Goal: Find specific page/section: Find specific page/section

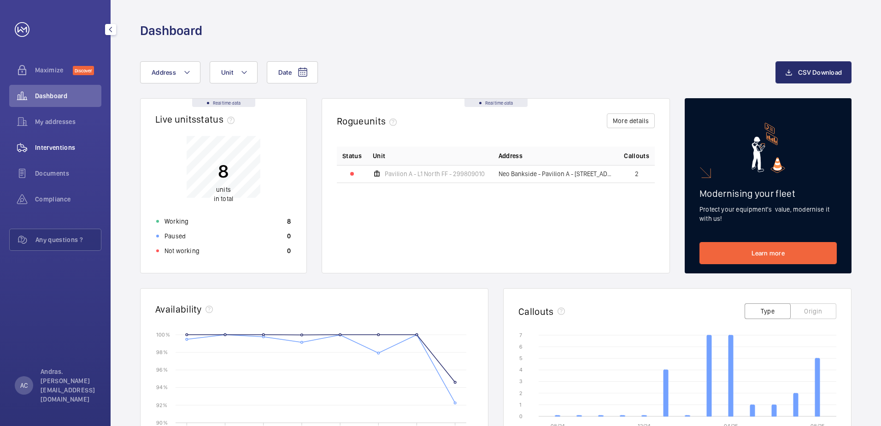
click at [51, 150] on span "Interventions" at bounding box center [68, 147] width 66 height 9
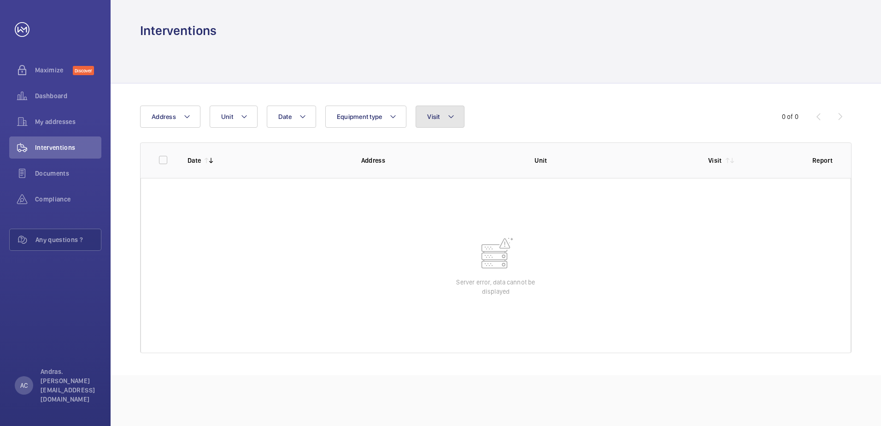
click at [448, 118] on mat-icon at bounding box center [451, 116] width 7 height 11
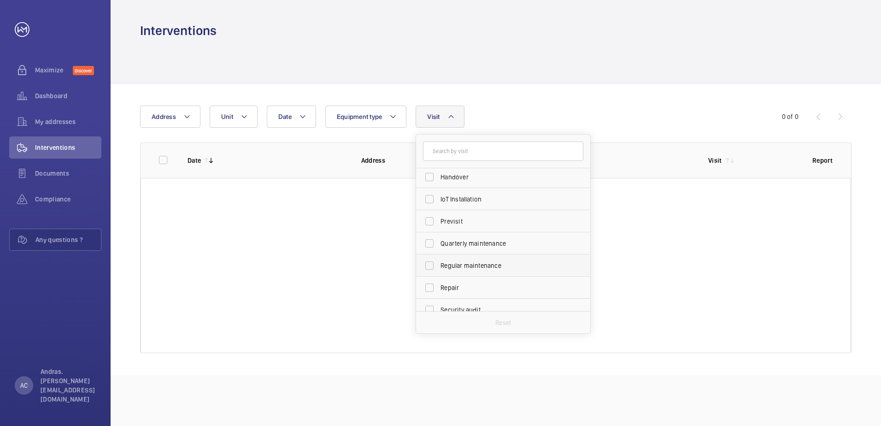
click at [457, 261] on span "Regular maintenance" at bounding box center [504, 265] width 127 height 9
click at [439, 261] on input "Regular maintenance" at bounding box center [429, 265] width 18 height 18
checkbox input "true"
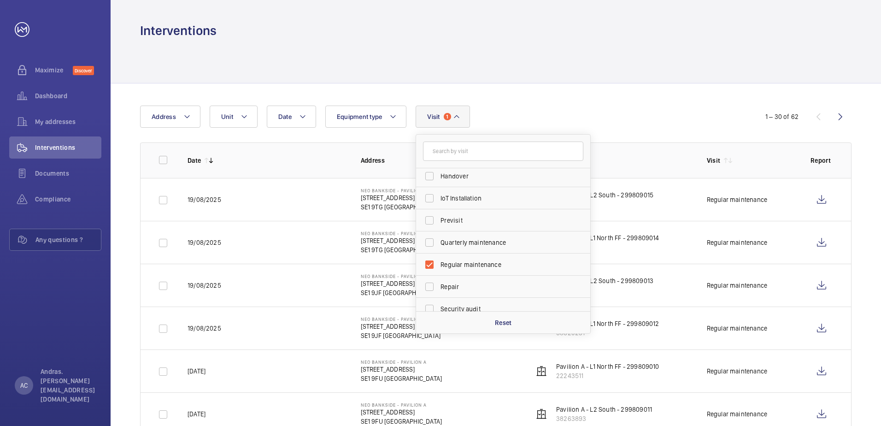
click at [555, 50] on div at bounding box center [496, 61] width 712 height 44
